Goal: Navigation & Orientation: Find specific page/section

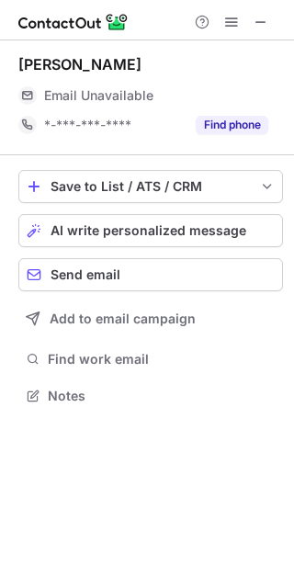
scroll to position [382, 294]
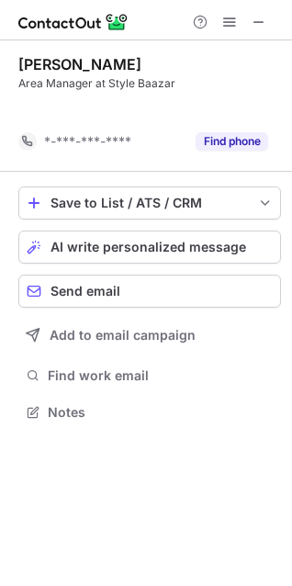
scroll to position [369, 292]
